Goal: Navigation & Orientation: Find specific page/section

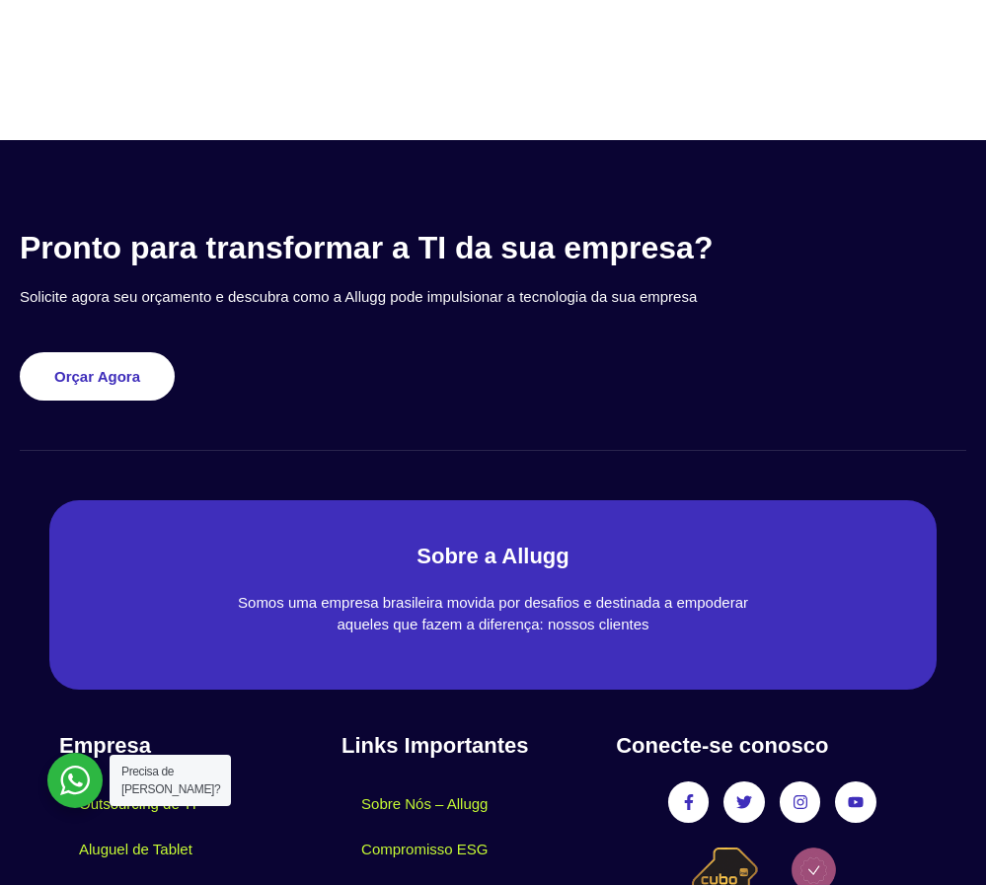
scroll to position [7504, 0]
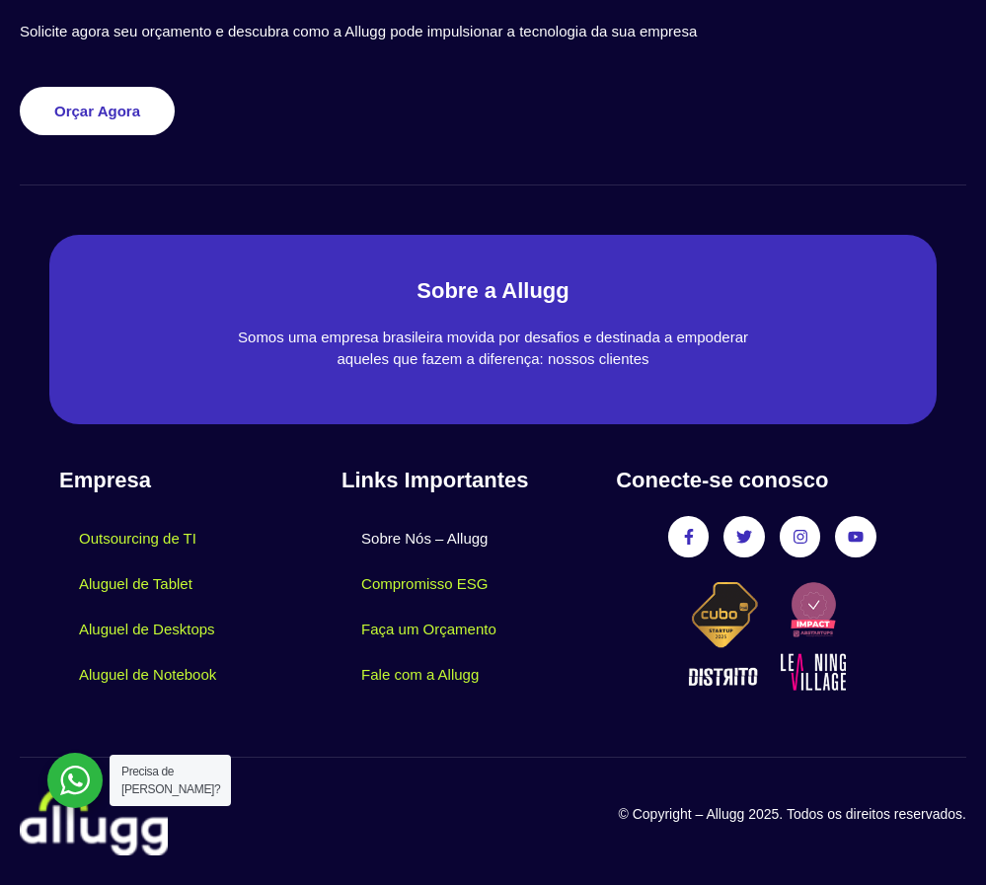
click at [484, 522] on link "Sobre Nós – Allugg" at bounding box center [425, 538] width 166 height 45
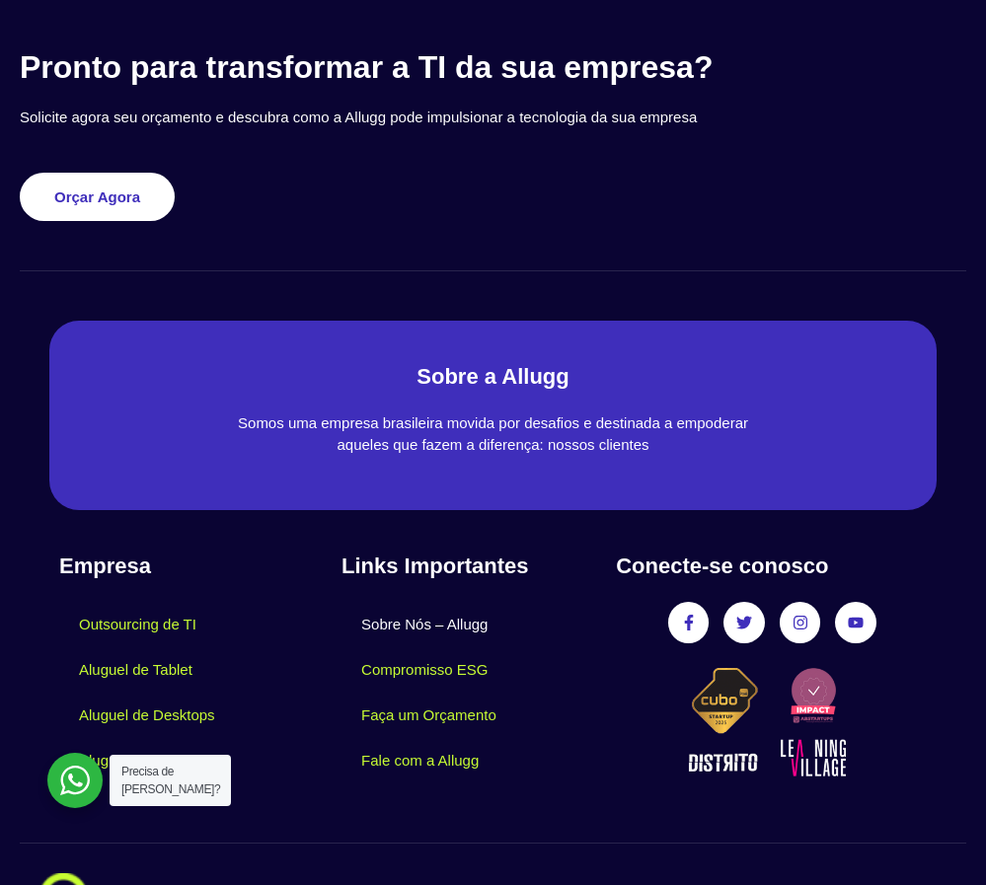
scroll to position [2929, 0]
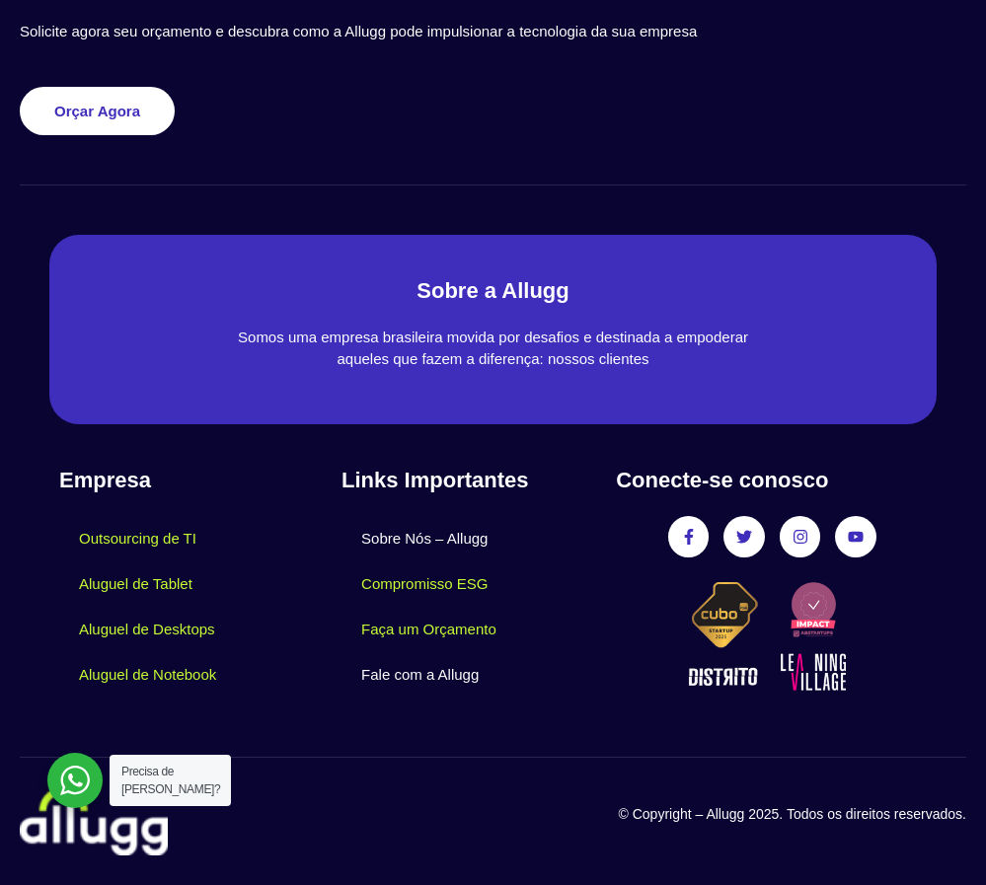
click at [404, 676] on link "Fale com a Allugg" at bounding box center [420, 674] width 157 height 45
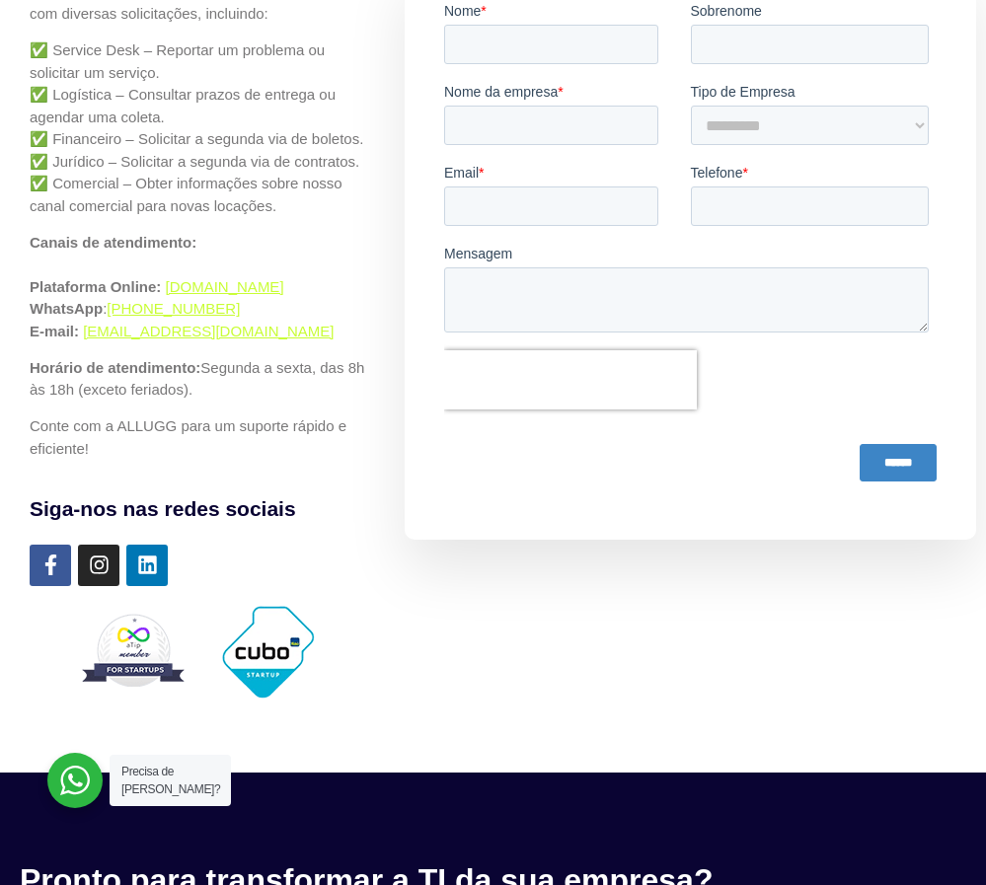
scroll to position [647, 0]
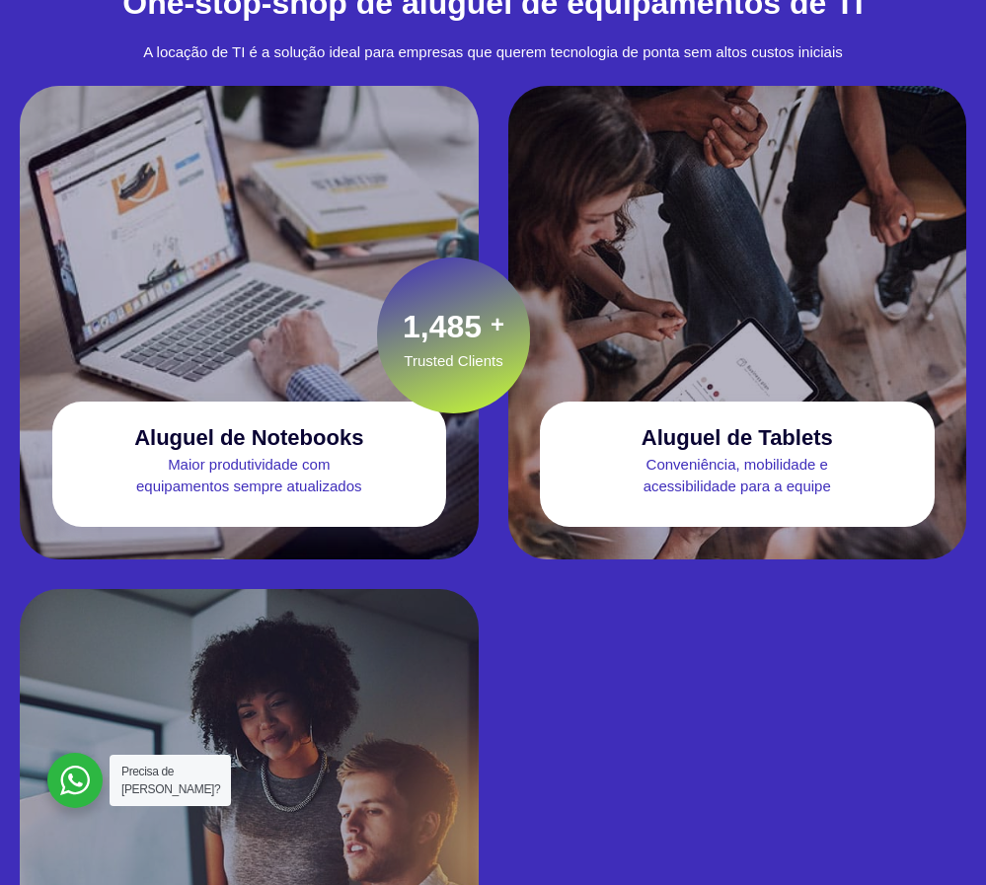
scroll to position [2085, 0]
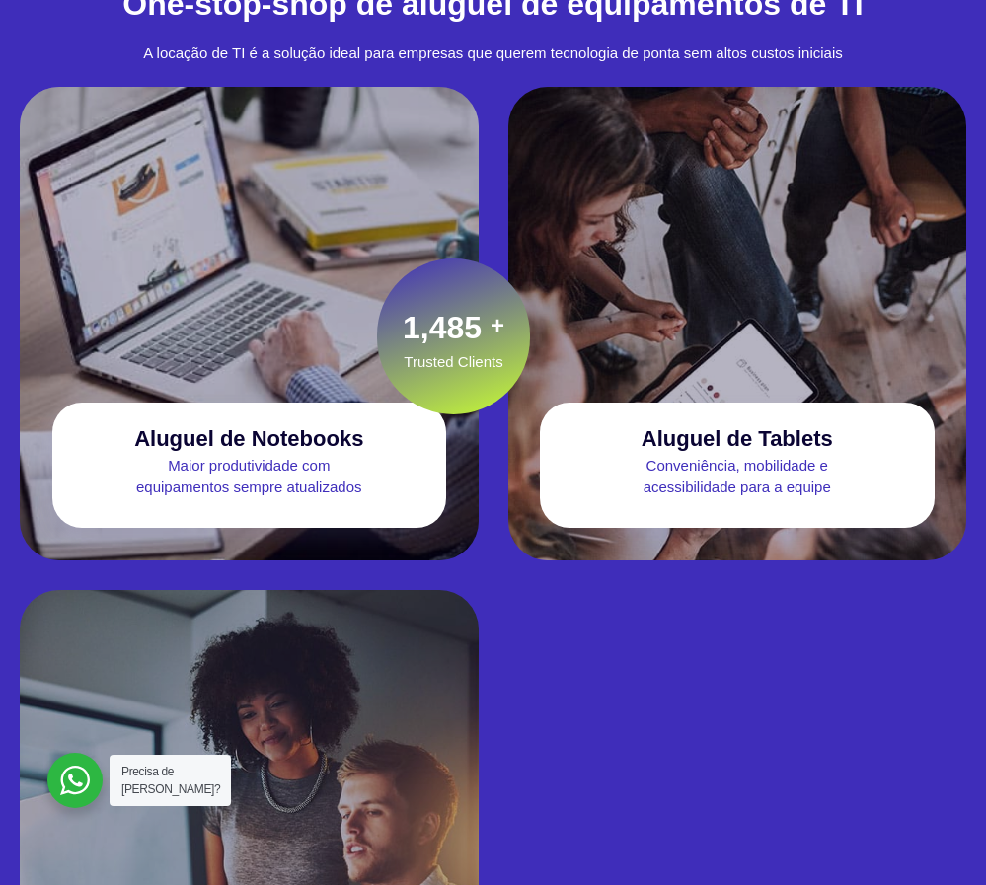
click at [205, 471] on p "Maior produtividade com equipamentos sempre atualizados" at bounding box center [249, 477] width 395 height 44
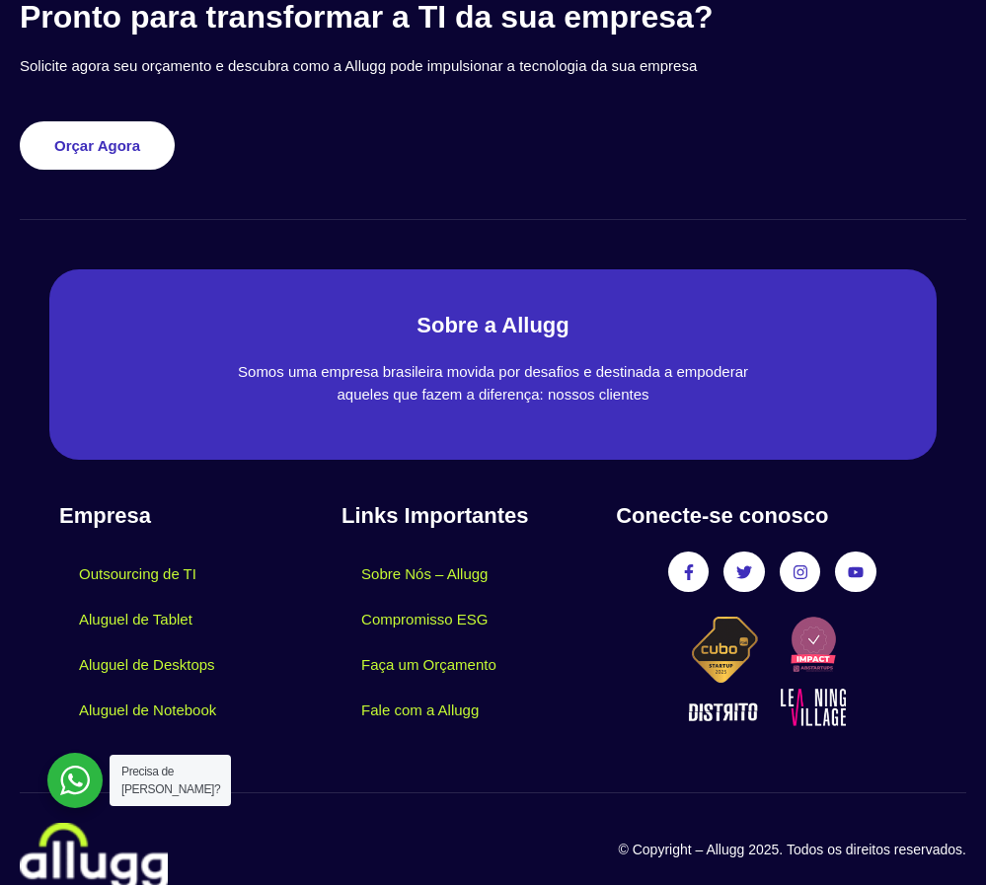
scroll to position [8636, 0]
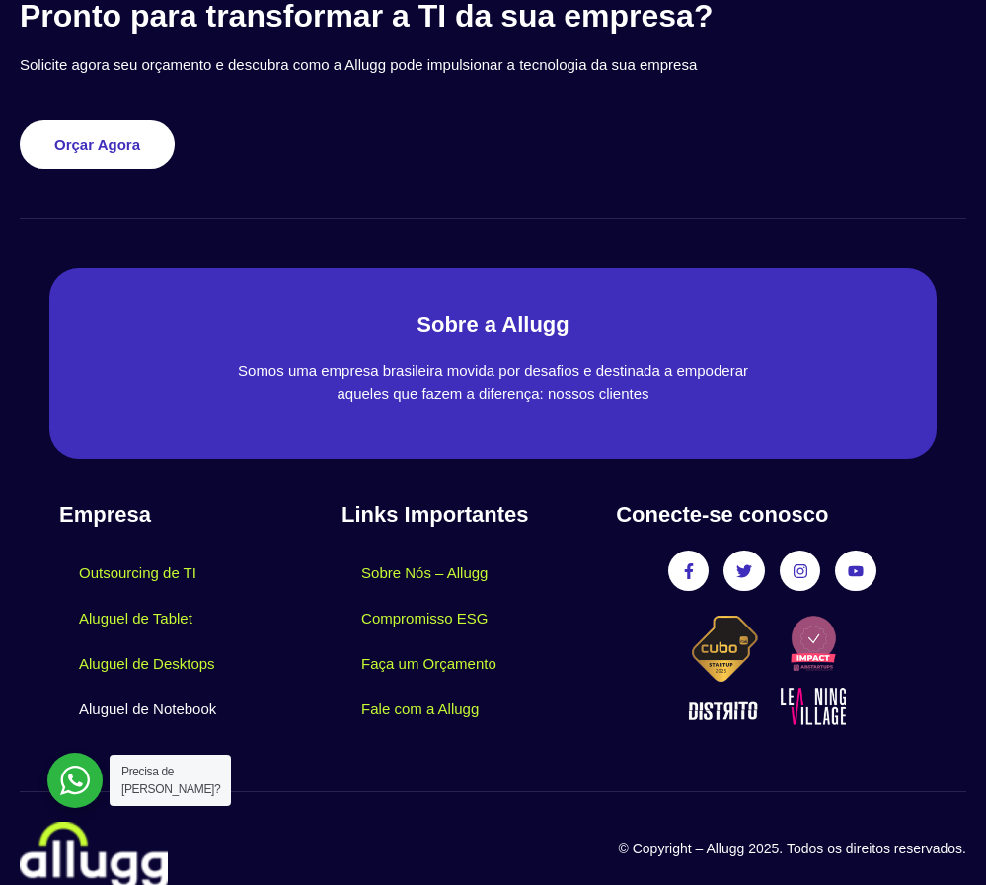
click at [196, 717] on link "Aluguel de Notebook" at bounding box center [147, 709] width 177 height 45
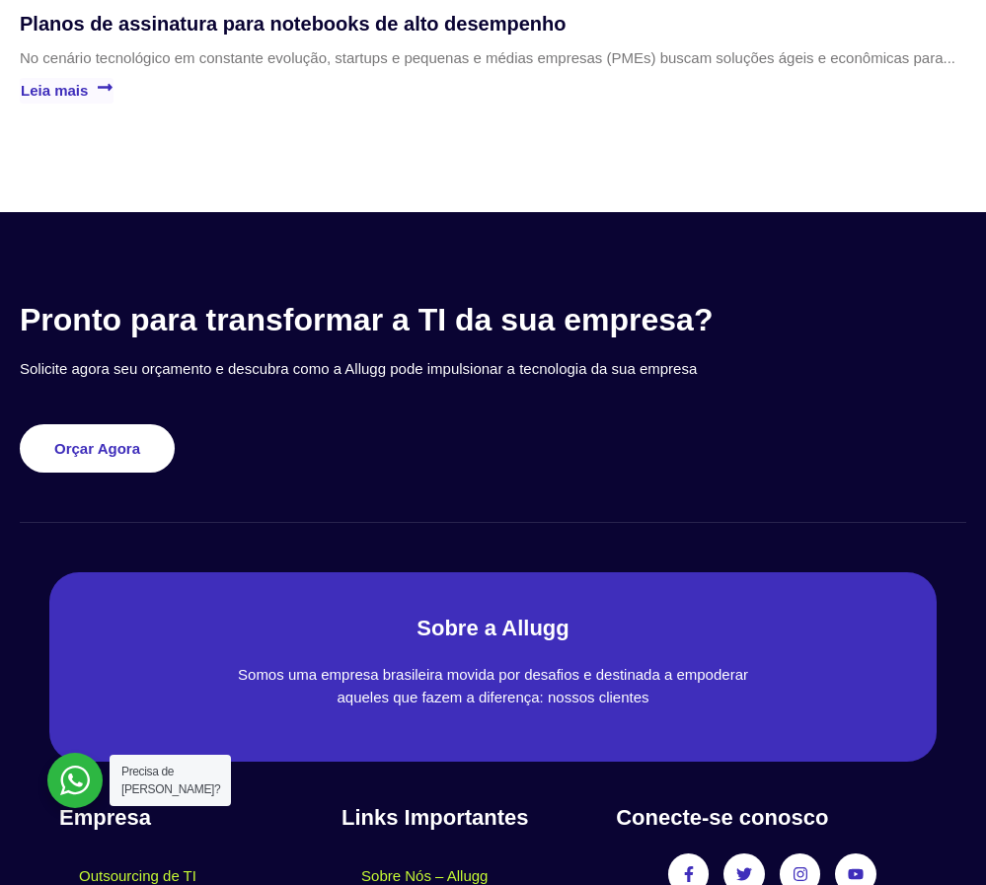
scroll to position [7091, 0]
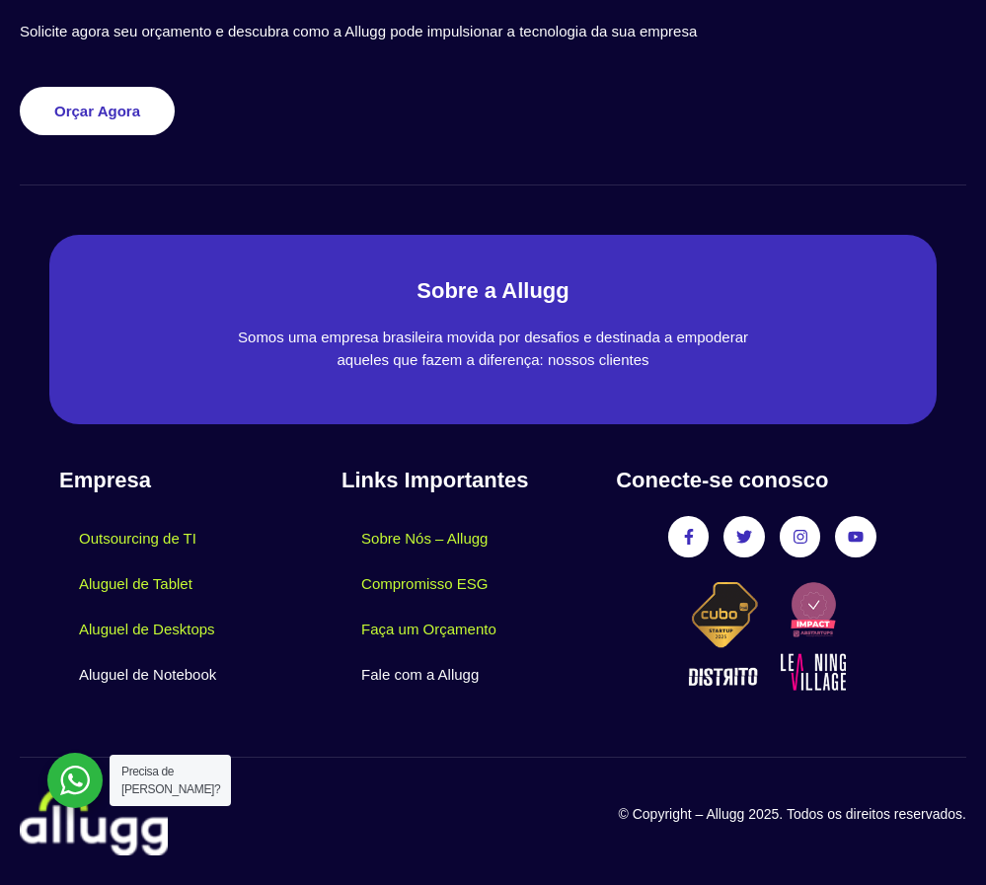
click at [460, 672] on link "Fale com a Allugg" at bounding box center [420, 674] width 157 height 45
